Goal: Complete application form

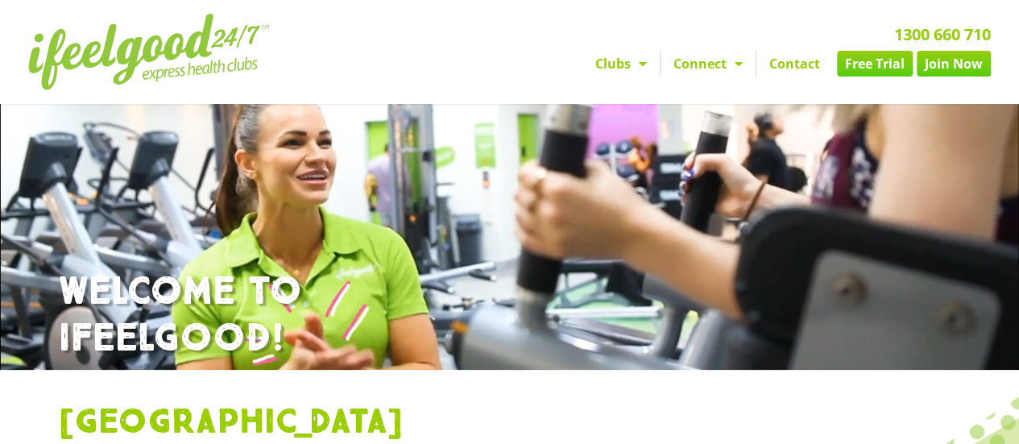
click at [795, 62] on link "Contact" at bounding box center [795, 64] width 77 height 26
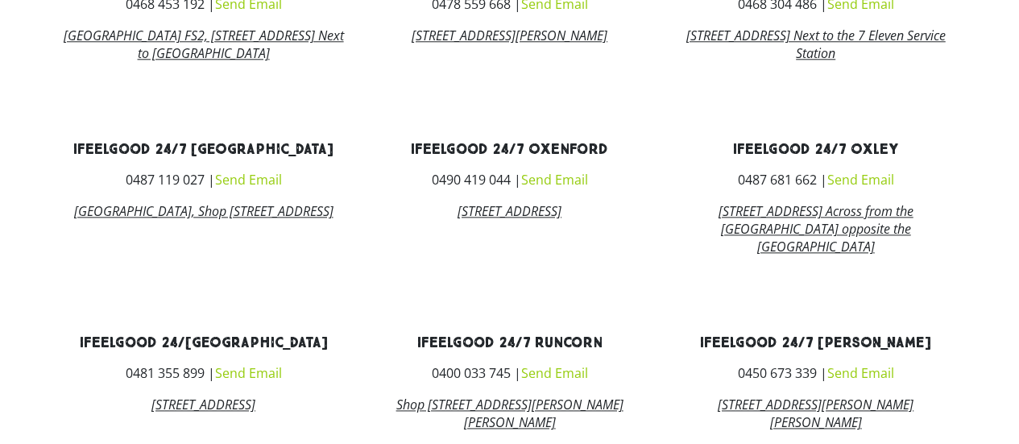
scroll to position [965, 0]
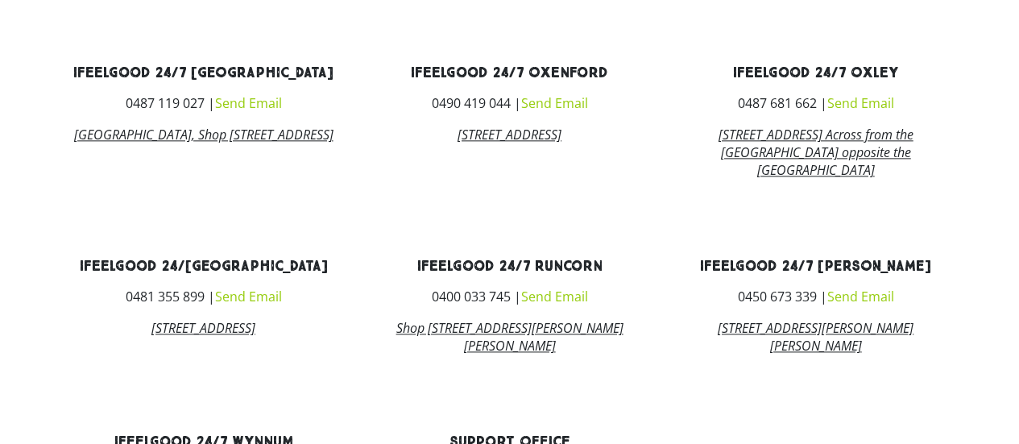
click at [242, 112] on link "Send Email" at bounding box center [247, 103] width 67 height 18
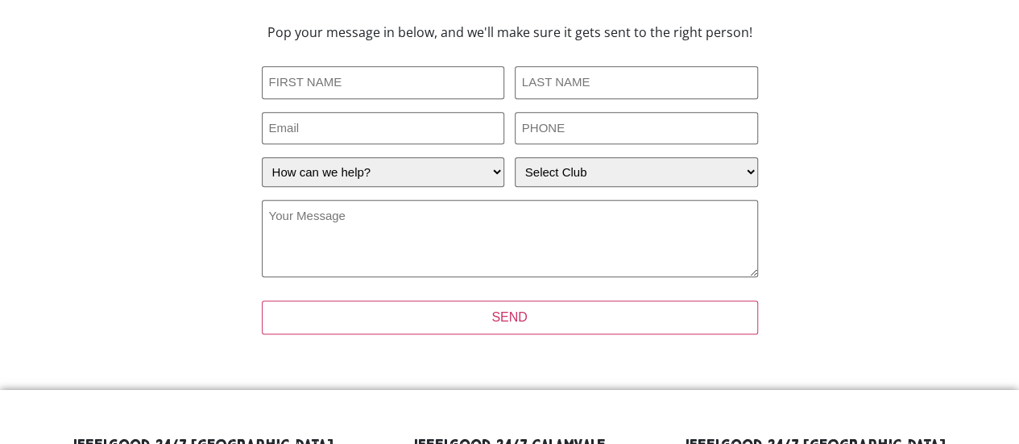
scroll to position [413, 0]
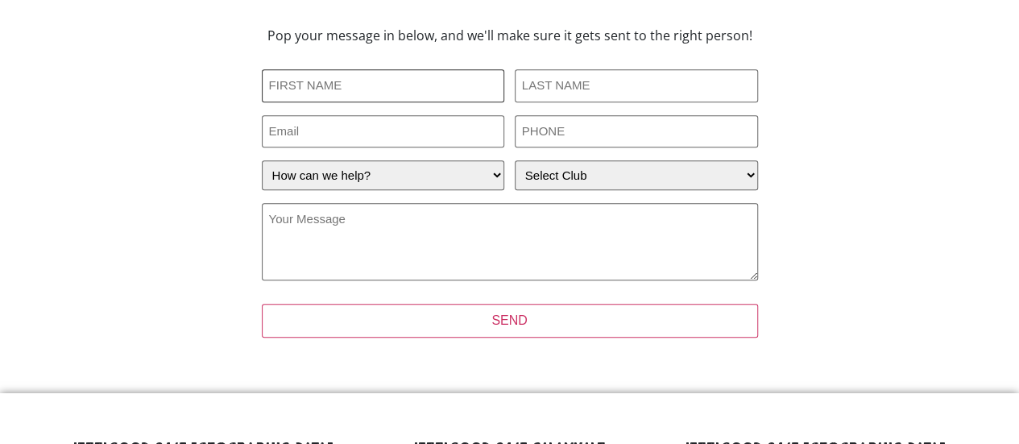
click at [360, 83] on input "First Name (Required)" at bounding box center [383, 85] width 243 height 33
type input "Nina"
type input "Boojers"
type input "nina.boojers@gmail.com"
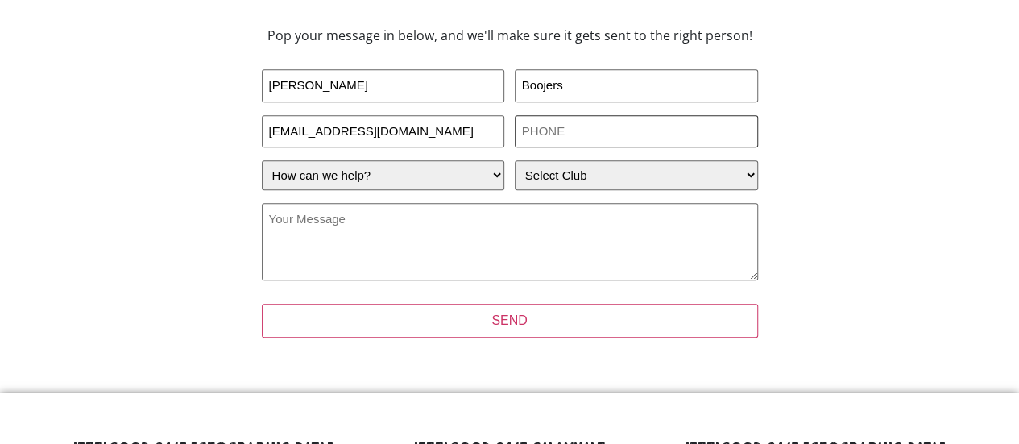
type input "0468695402"
click at [610, 185] on select "Select Club Alexandra Hills Calamvale Coopers Plains Middle Park Oxenford Oxley…" at bounding box center [636, 175] width 243 height 30
select select "[GEOGRAPHIC_DATA]"
click at [515, 160] on select "Select Club Alexandra Hills Calamvale Coopers Plains Middle Park Oxenford Oxley…" at bounding box center [636, 175] width 243 height 30
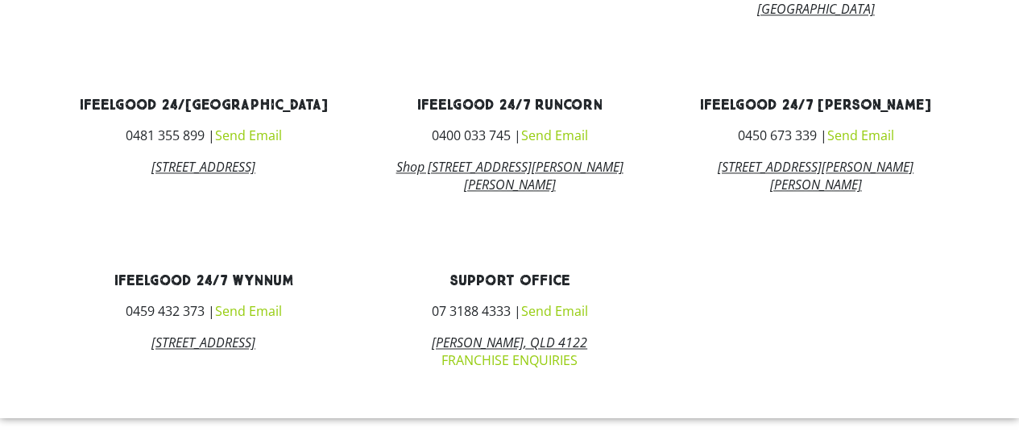
scroll to position [1215, 0]
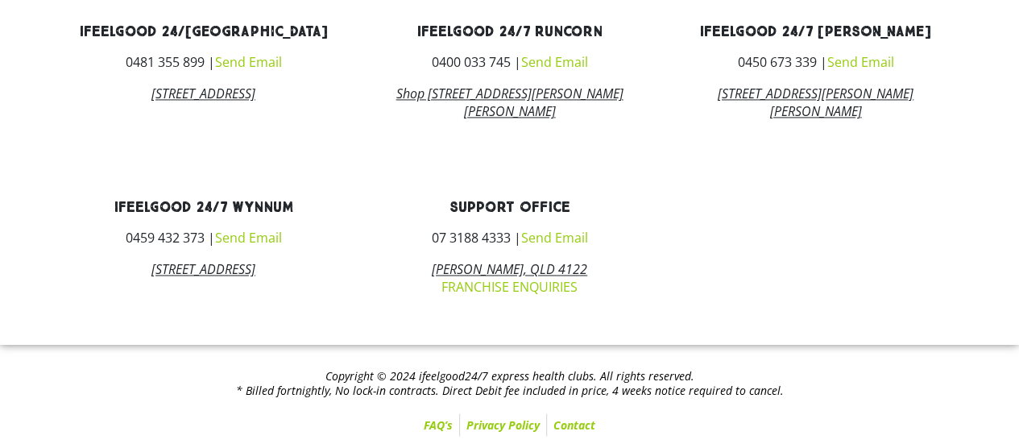
click at [434, 421] on link "FAQ’s" at bounding box center [438, 424] width 42 height 23
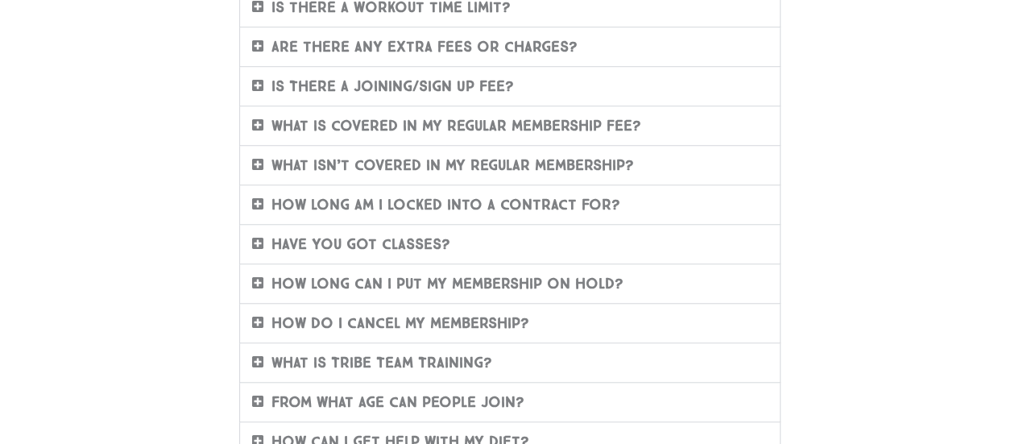
scroll to position [550, 0]
click at [471, 313] on link "How do I cancel my membership?" at bounding box center [401, 322] width 258 height 18
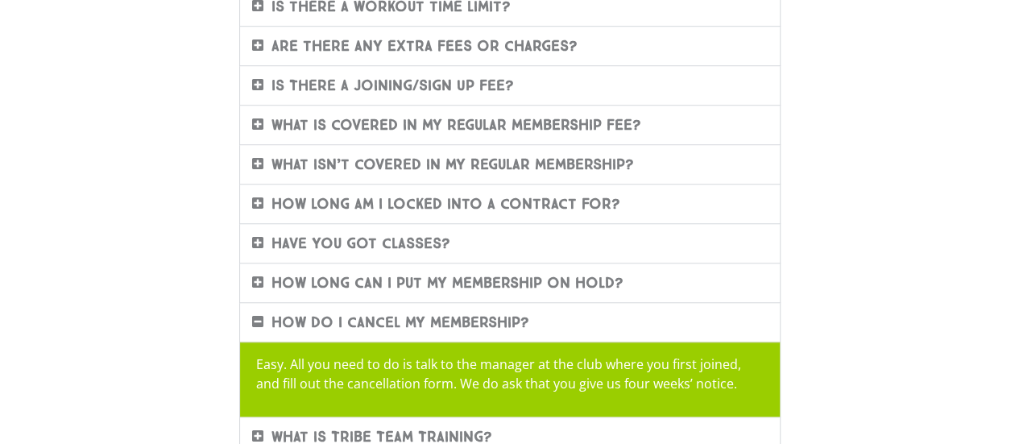
click at [471, 313] on link "How do I cancel my membership?" at bounding box center [401, 322] width 258 height 18
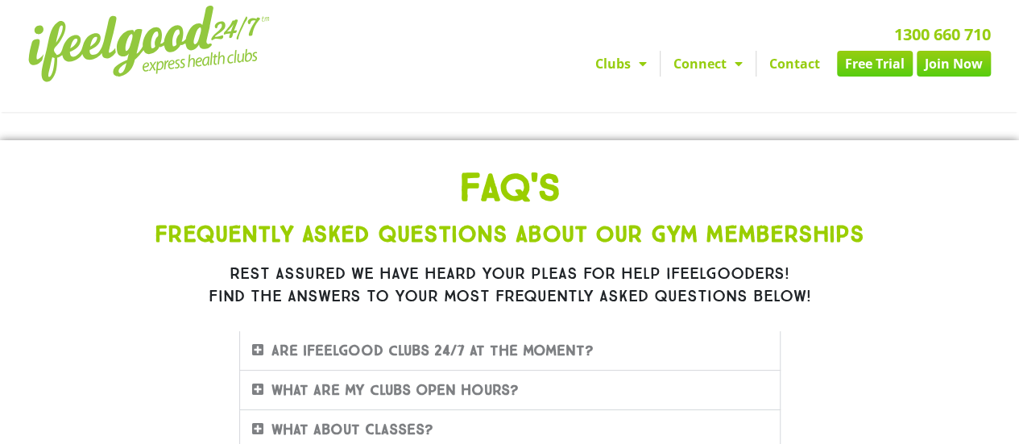
scroll to position [0, 0]
